Goal: Information Seeking & Learning: Learn about a topic

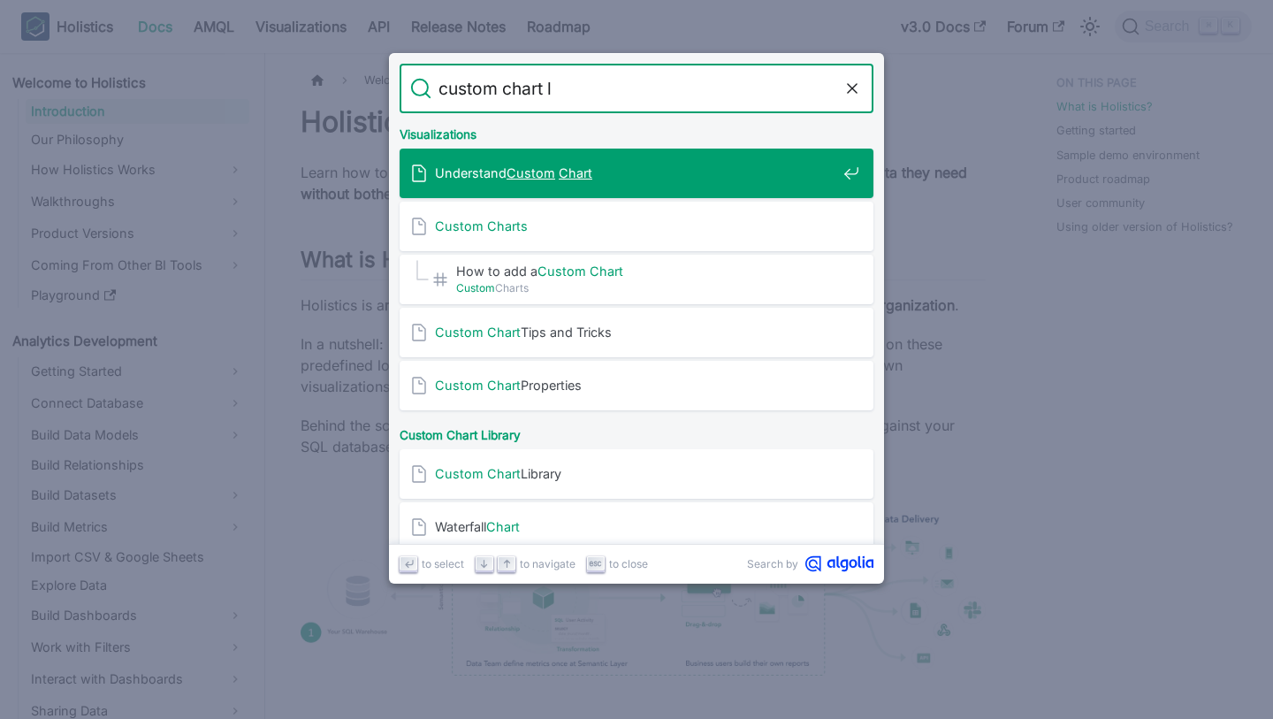
type input "custom chart li"
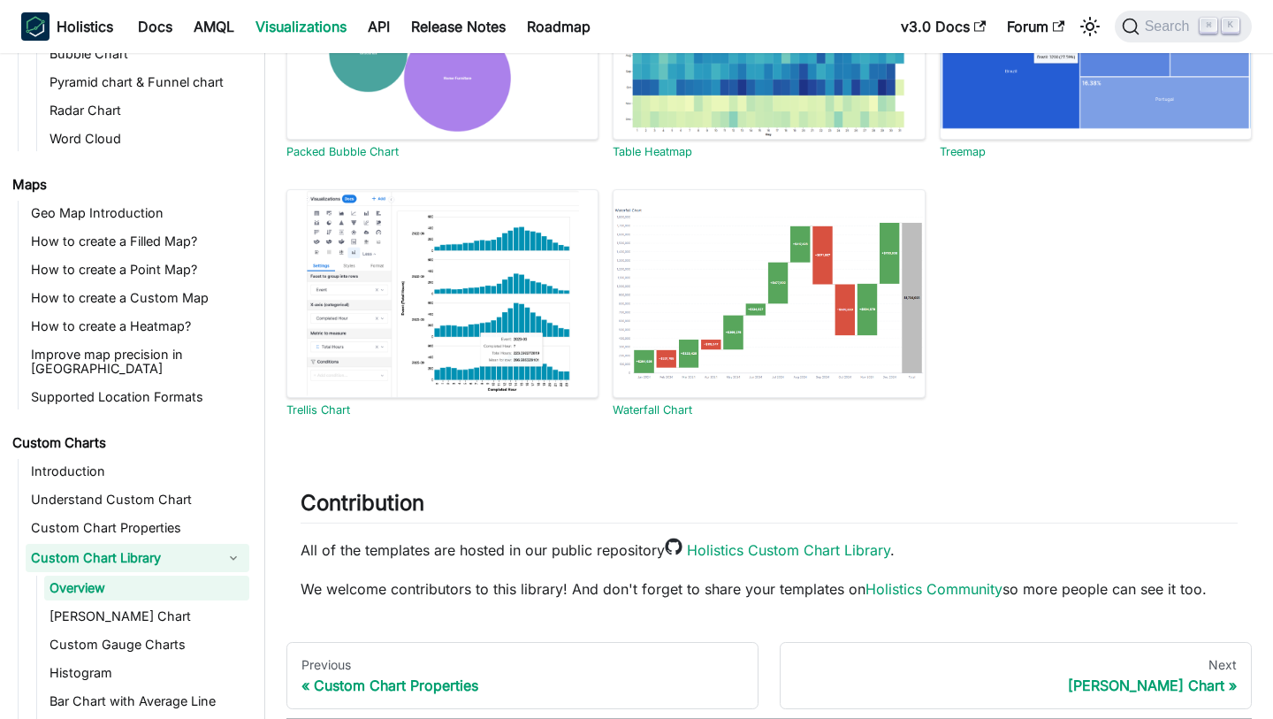
scroll to position [1134, 0]
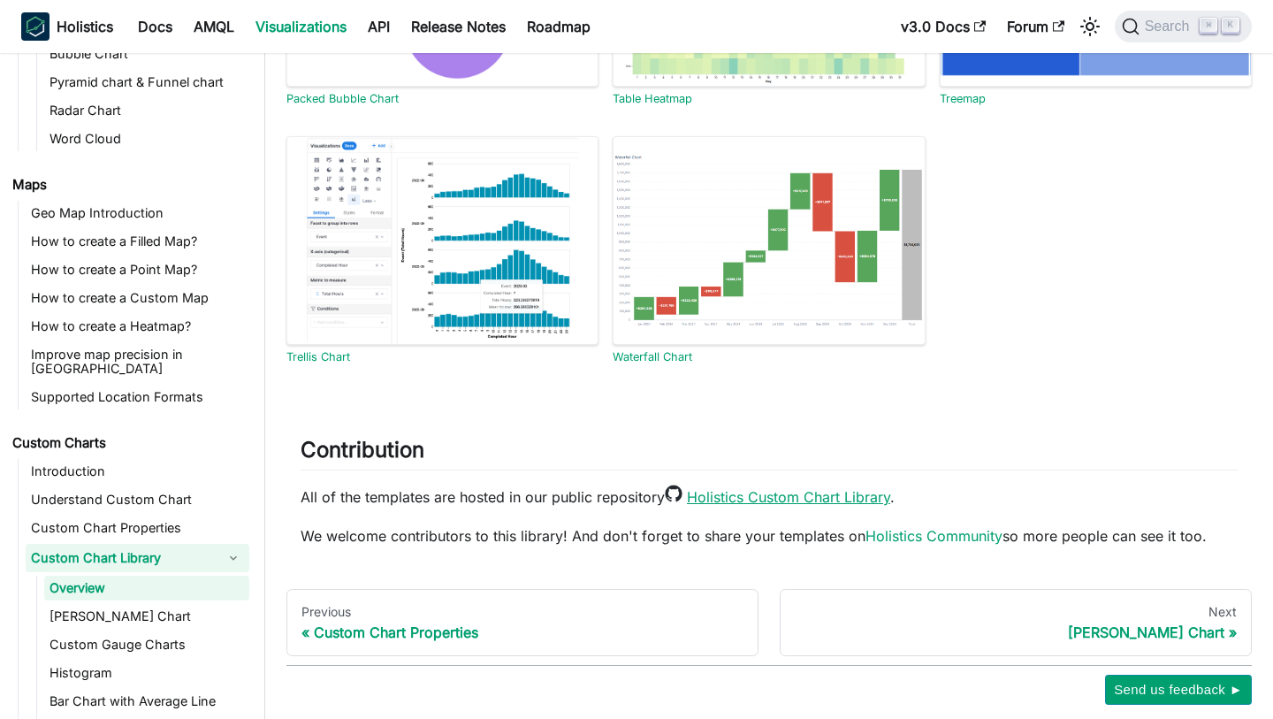
click at [826, 498] on link "Holistics Custom Chart Library" at bounding box center [788, 497] width 203 height 18
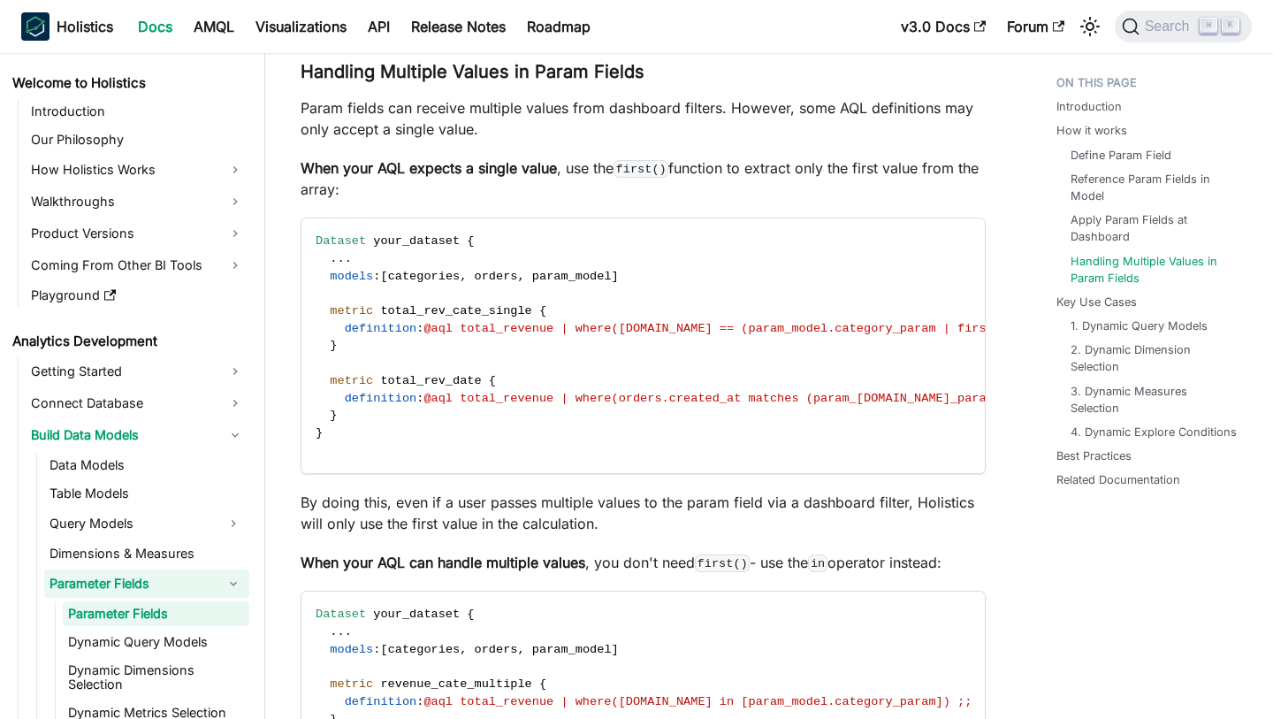
scroll to position [40, 0]
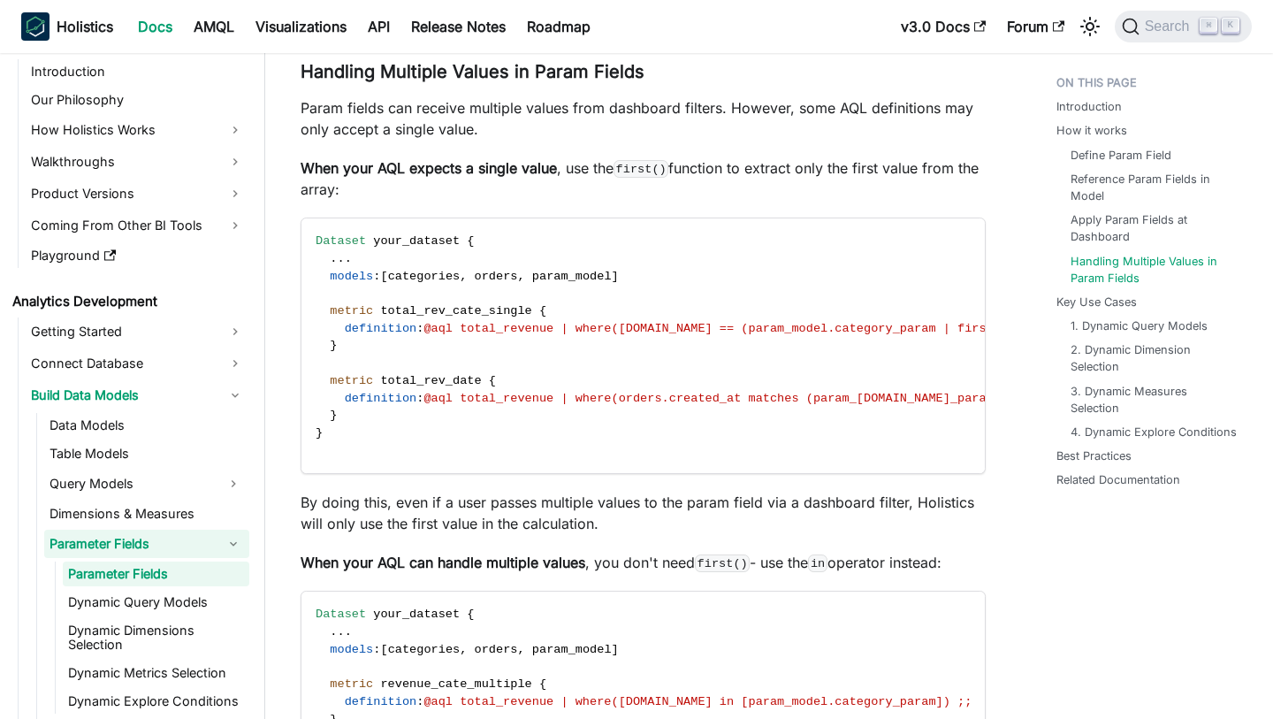
click at [640, 135] on p "Param fields can receive multiple values from dashboard filters. However, some …" at bounding box center [643, 118] width 685 height 42
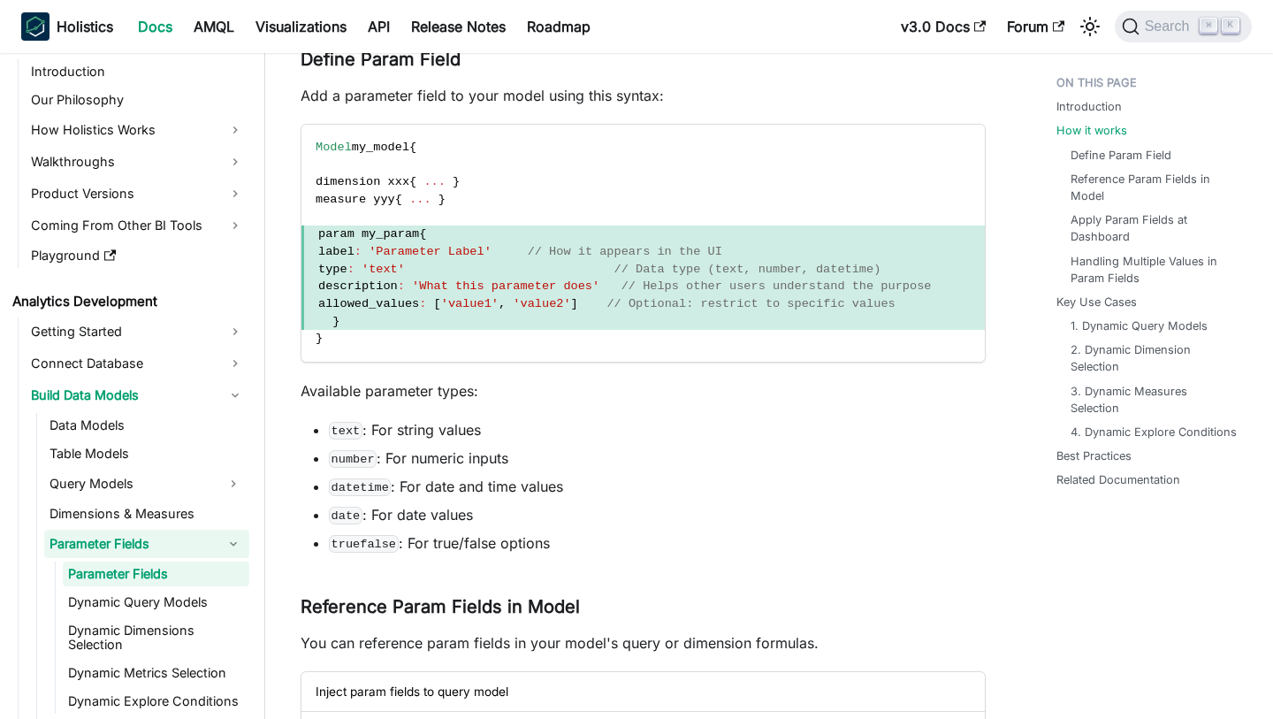
scroll to position [116, 0]
